Goal: Information Seeking & Learning: Learn about a topic

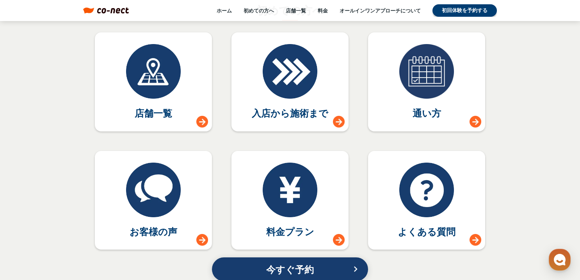
scroll to position [3436, 0]
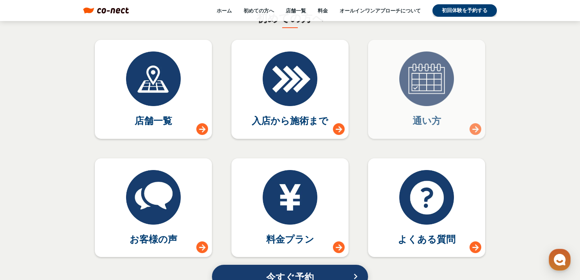
click at [403, 117] on link "通い方" at bounding box center [426, 89] width 117 height 99
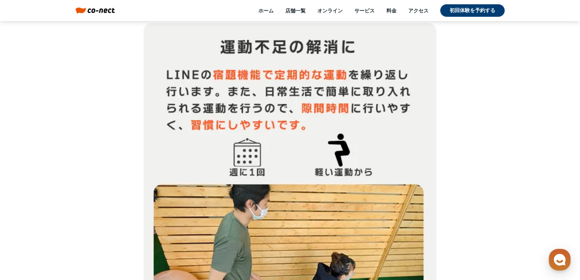
scroll to position [8750, 0]
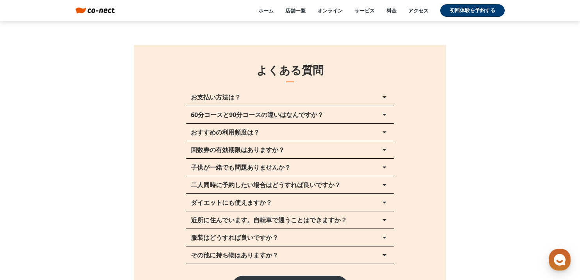
click at [278, 150] on p "回数券の有効期限はありますか？" at bounding box center [238, 150] width 94 height 6
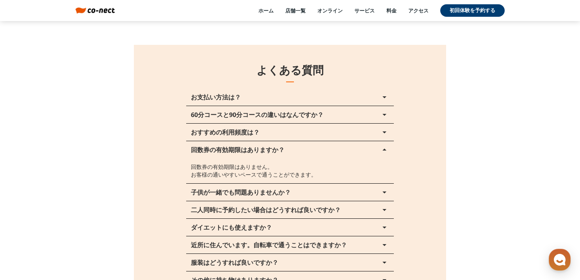
click at [278, 150] on p "回数券の有効期限はありますか？" at bounding box center [238, 150] width 94 height 6
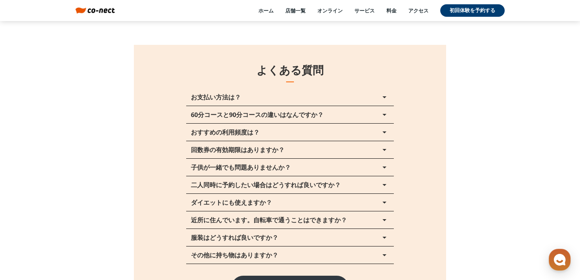
click at [262, 136] on button "おすすめの利用頻度は？ arrow_drop_up" at bounding box center [290, 132] width 208 height 17
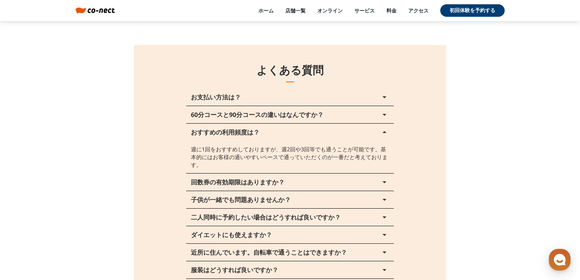
click at [262, 136] on button "おすすめの利用頻度は？ arrow_drop_up" at bounding box center [290, 132] width 208 height 17
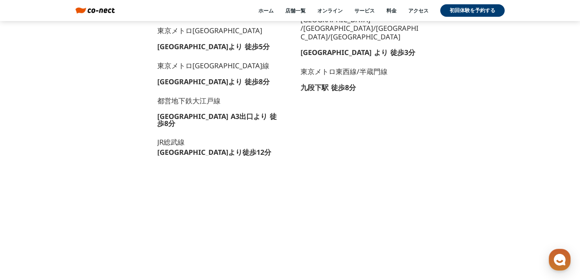
scroll to position [9375, 0]
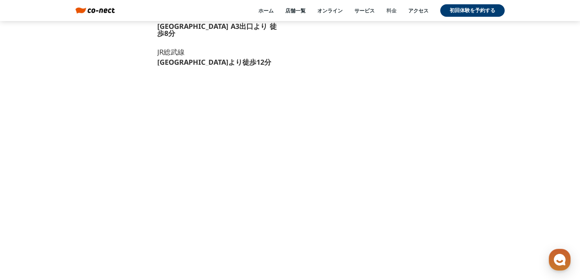
click at [391, 14] on link "料金" at bounding box center [392, 10] width 10 height 7
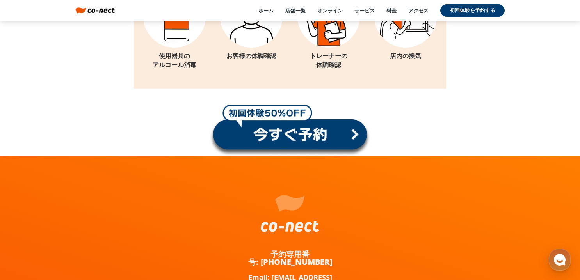
scroll to position [10373, 0]
